Goal: Task Accomplishment & Management: Manage account settings

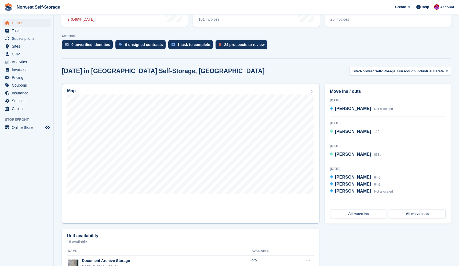
scroll to position [111, 0]
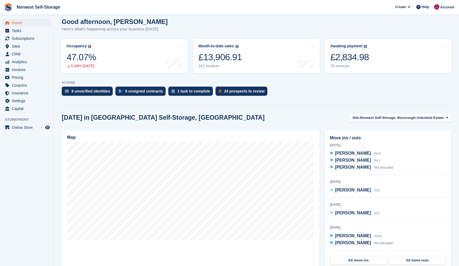
scroll to position [47, 0]
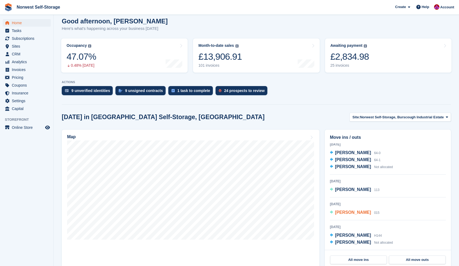
click at [349, 212] on span "[PERSON_NAME]" at bounding box center [353, 212] width 36 height 5
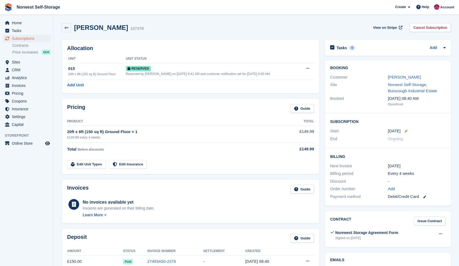
click at [406, 129] on icon at bounding box center [406, 130] width 3 height 3
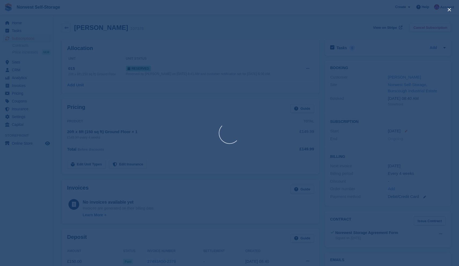
select select "*"
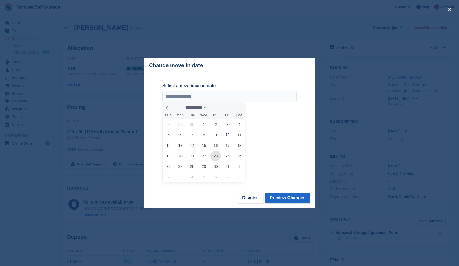
click at [216, 156] on span "23" at bounding box center [216, 155] width 10 height 10
type input "**********"
click at [288, 197] on button "Preview Changes" at bounding box center [288, 197] width 45 height 11
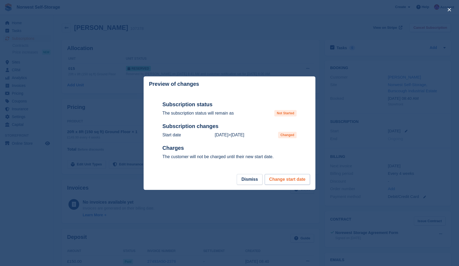
click at [285, 179] on button "Change start date" at bounding box center [287, 179] width 45 height 11
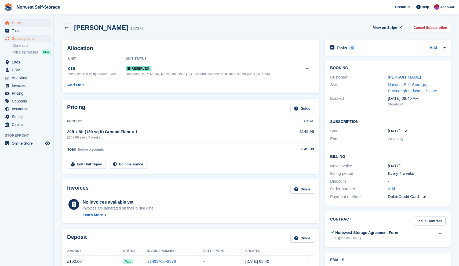
click at [14, 24] on span "Home" at bounding box center [28, 23] width 32 height 8
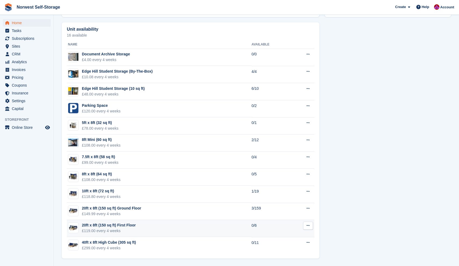
scroll to position [299, 0]
